Goal: Task Accomplishment & Management: Use online tool/utility

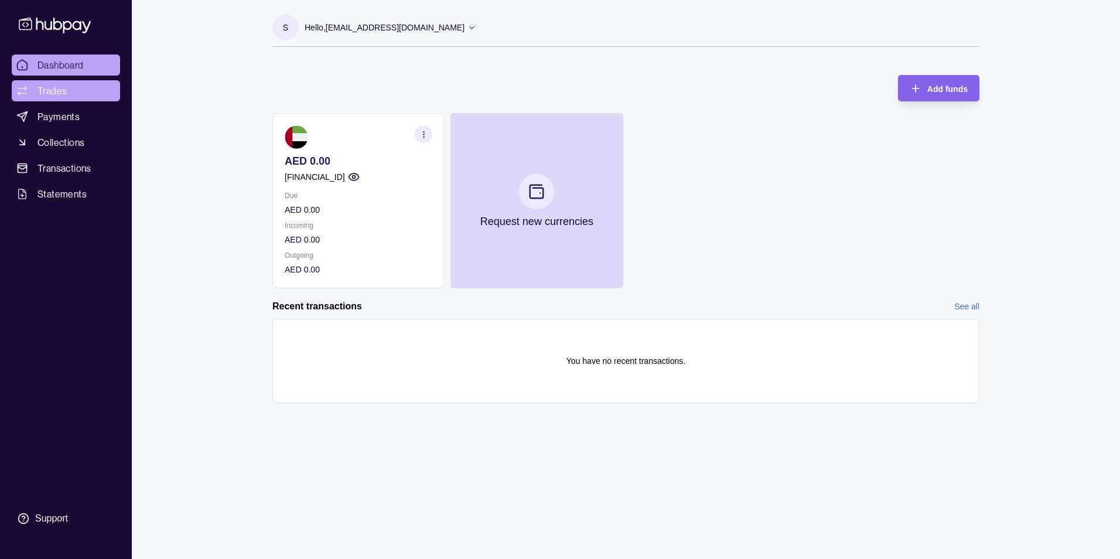
click at [56, 94] on span "Trades" at bounding box center [52, 91] width 29 height 14
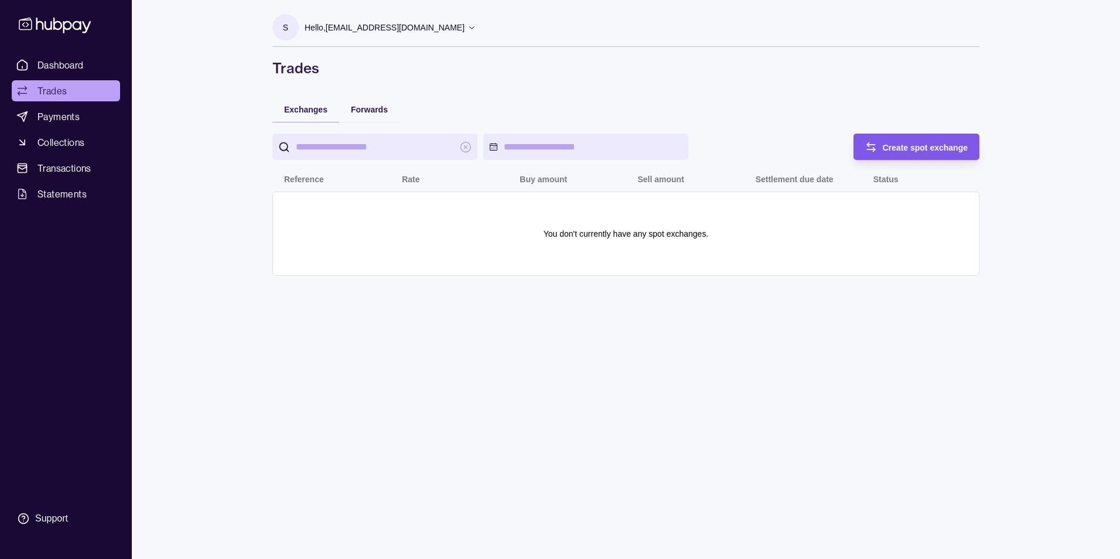
click at [933, 143] on span "Create spot exchange" at bounding box center [926, 147] width 86 height 9
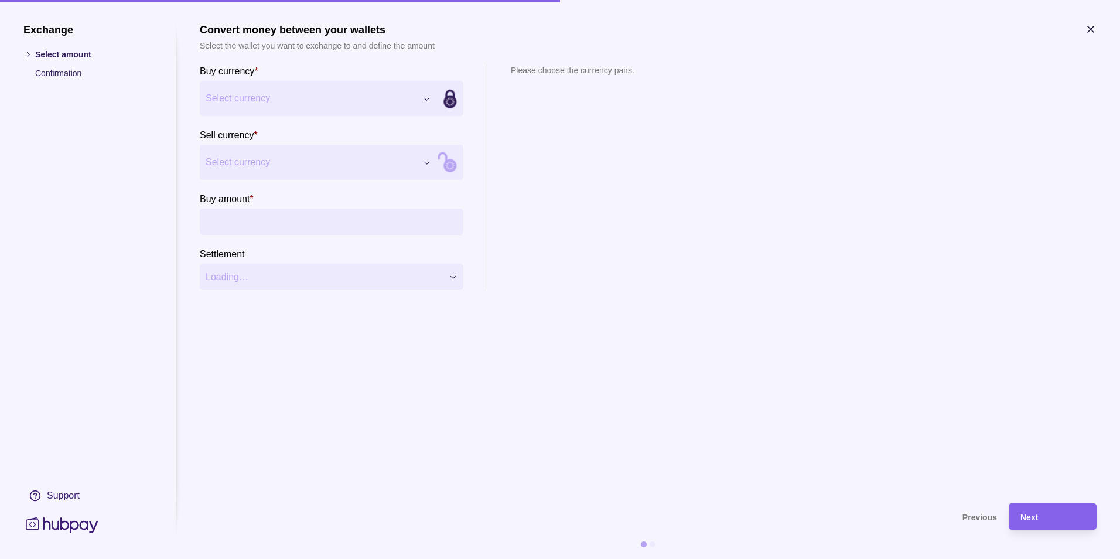
click at [312, 558] on div "Exchange Select amount Confirmation Support Convert money between your wallets …" at bounding box center [560, 559] width 1120 height 0
click at [261, 558] on div "Exchange Select amount Confirmation Support Convert money between your wallets …" at bounding box center [560, 559] width 1120 height 0
click at [404, 558] on div "Exchange Select amount Confirmation Support Convert money between your wallets …" at bounding box center [560, 559] width 1120 height 0
click at [406, 558] on div "Exchange Select amount Confirmation Support Convert money between your wallets …" at bounding box center [560, 559] width 1120 height 0
click at [1090, 25] on icon "button" at bounding box center [1091, 29] width 12 height 12
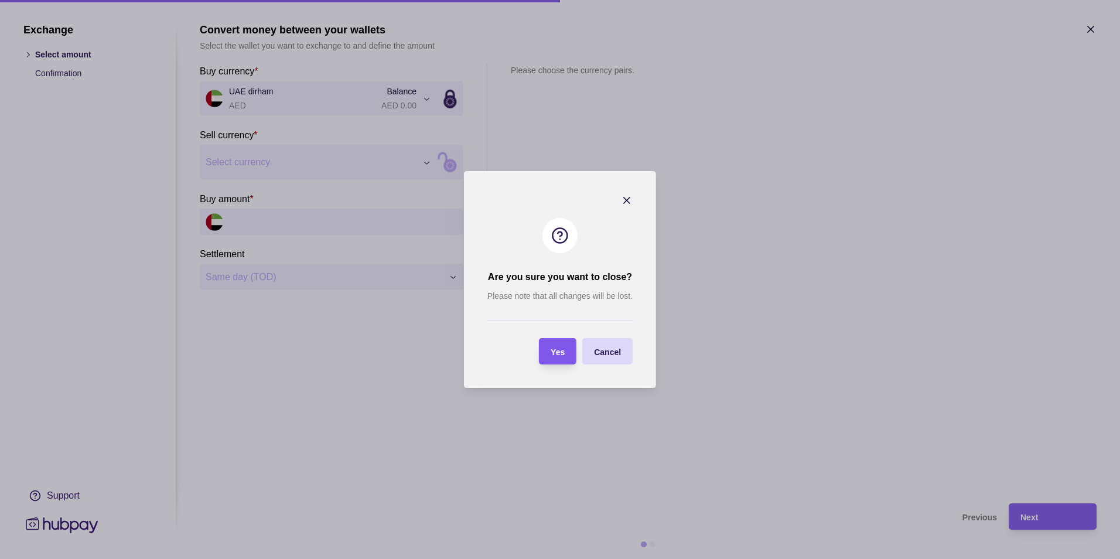
click at [571, 346] on section "Yes" at bounding box center [558, 351] width 38 height 26
